Goal: Find specific page/section: Find specific page/section

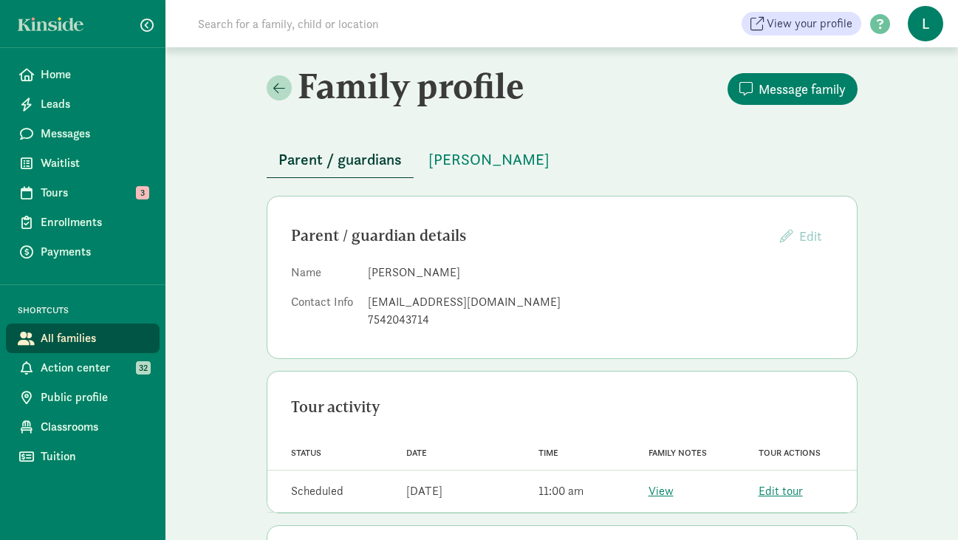
click at [272, 24] on input at bounding box center [396, 24] width 414 height 30
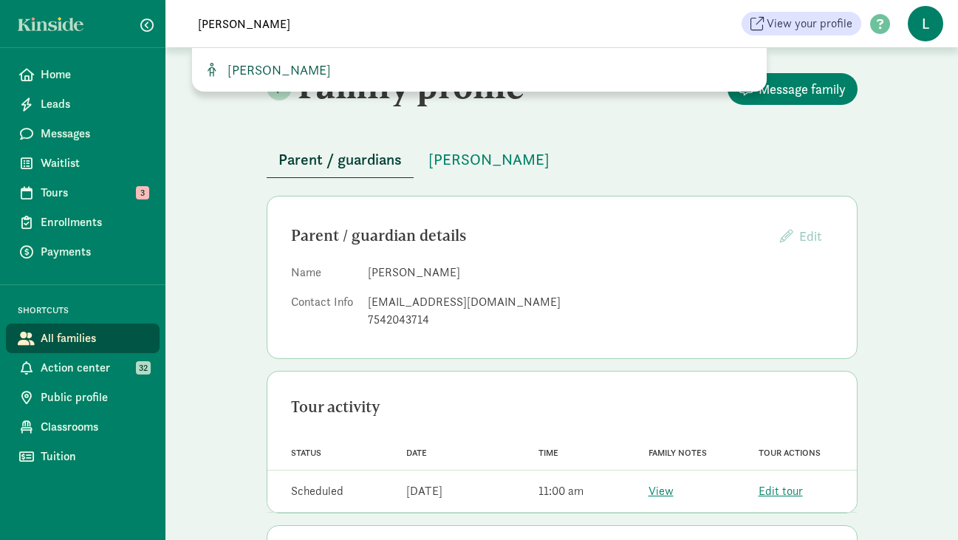
type input "rory slo"
click at [266, 73] on span "Rory Slocum" at bounding box center [275, 69] width 109 height 17
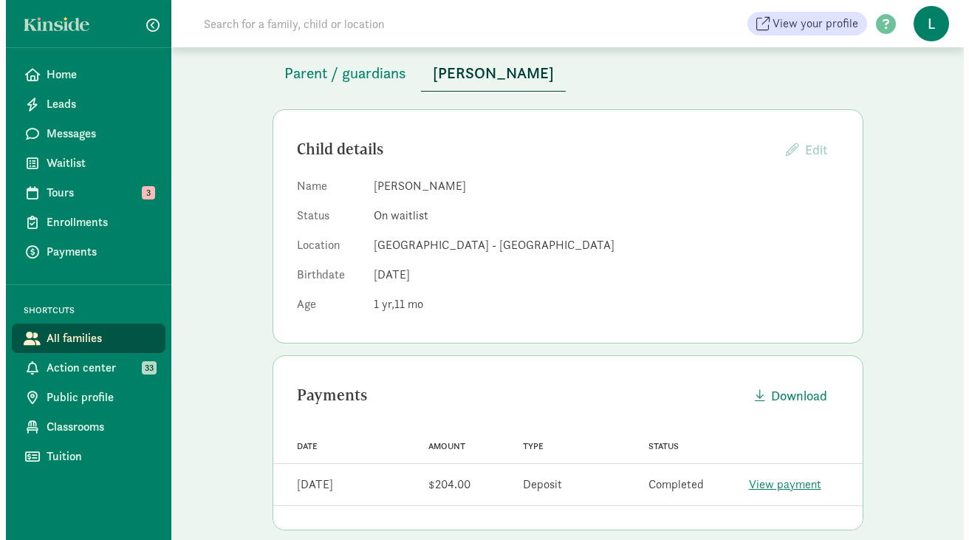
scroll to position [79, 0]
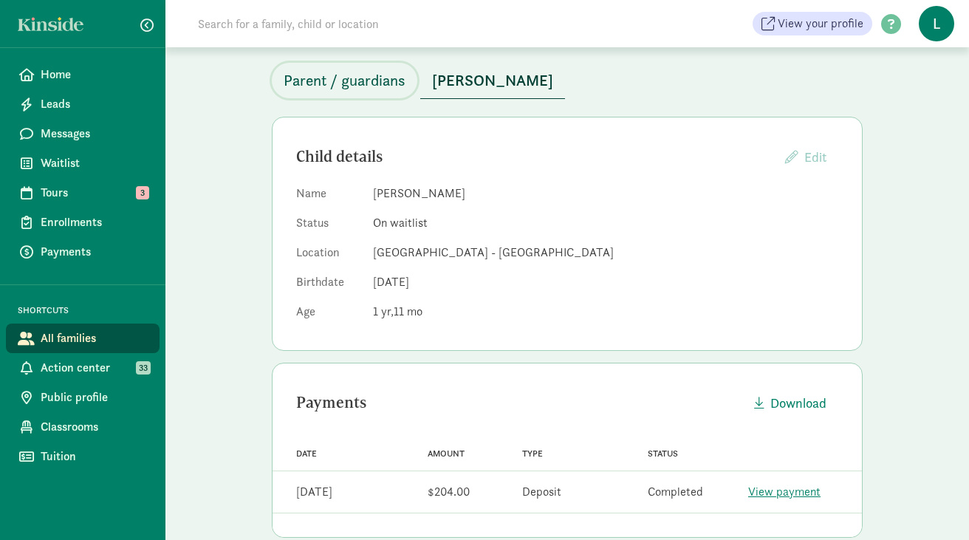
click at [362, 75] on span "Parent / guardians" at bounding box center [345, 81] width 122 height 24
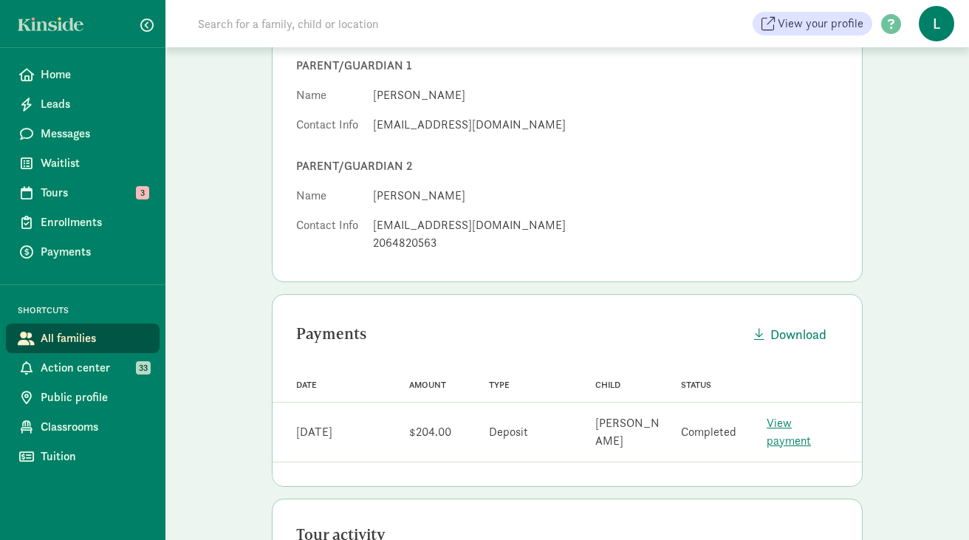
scroll to position [207, 0]
